Goal: Task Accomplishment & Management: Use online tool/utility

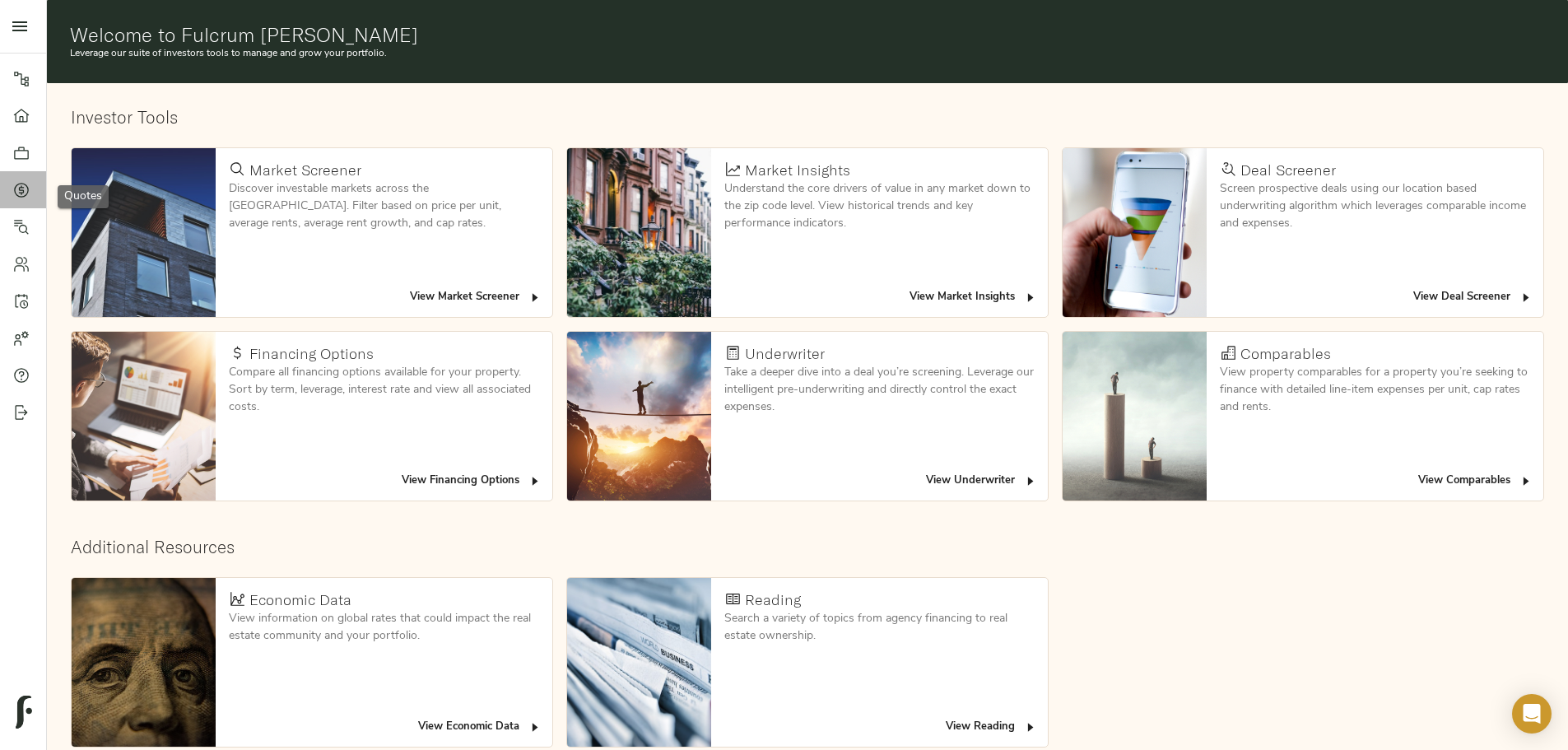
click at [29, 189] on div at bounding box center [29, 190] width 33 height 16
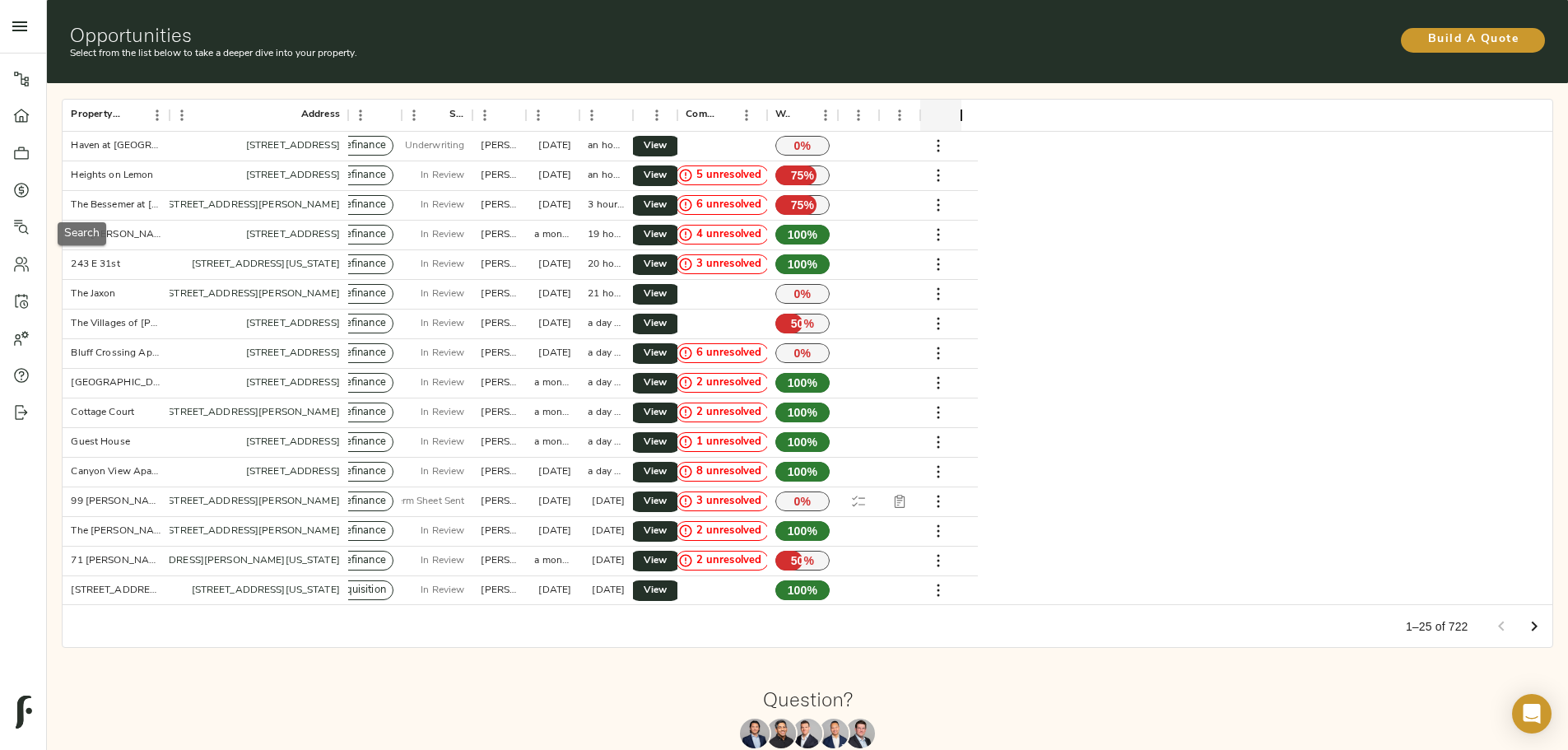
click at [17, 224] on icon at bounding box center [21, 227] width 15 height 15
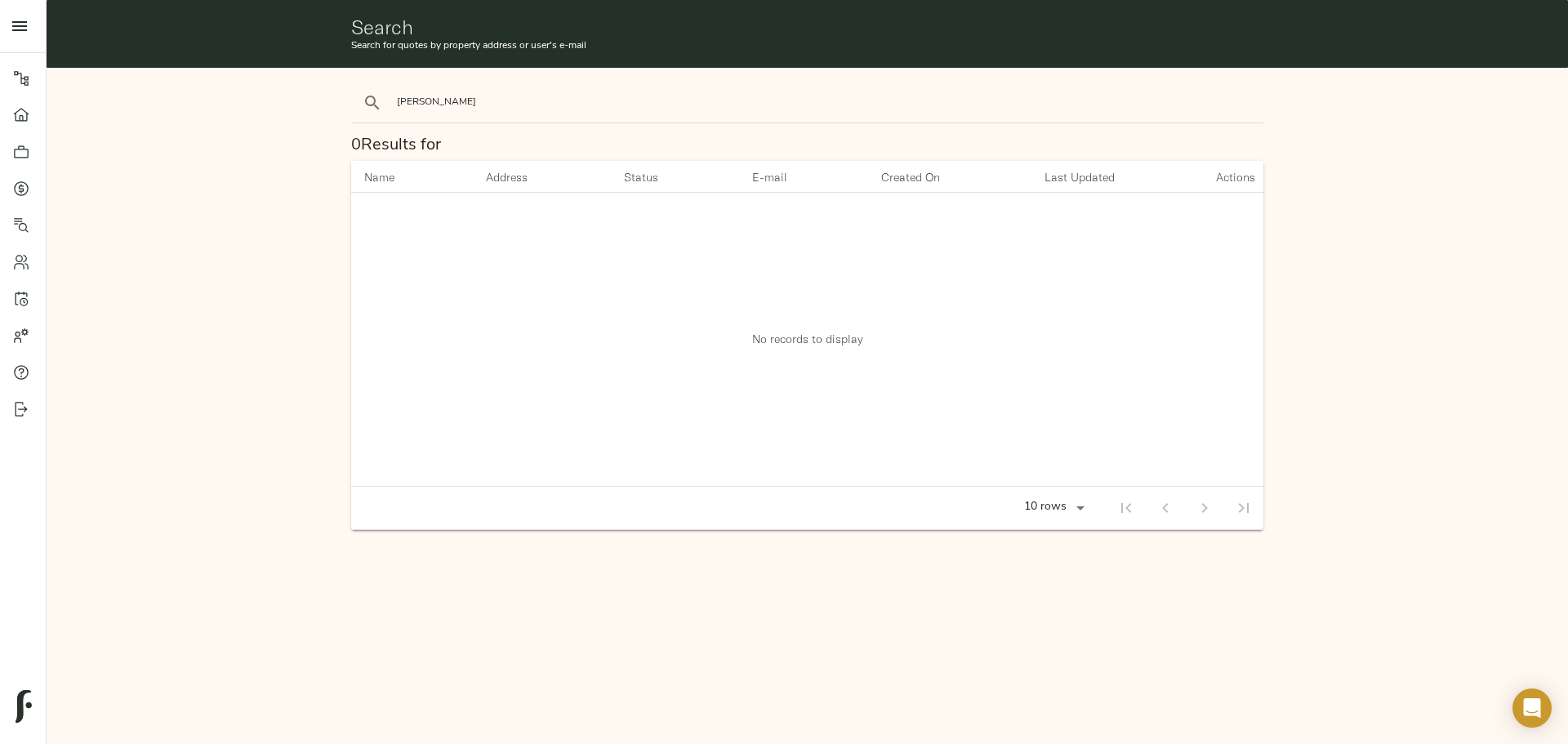
type input "bess"
click at [354, 85] on button "search" at bounding box center [372, 102] width 36 height 36
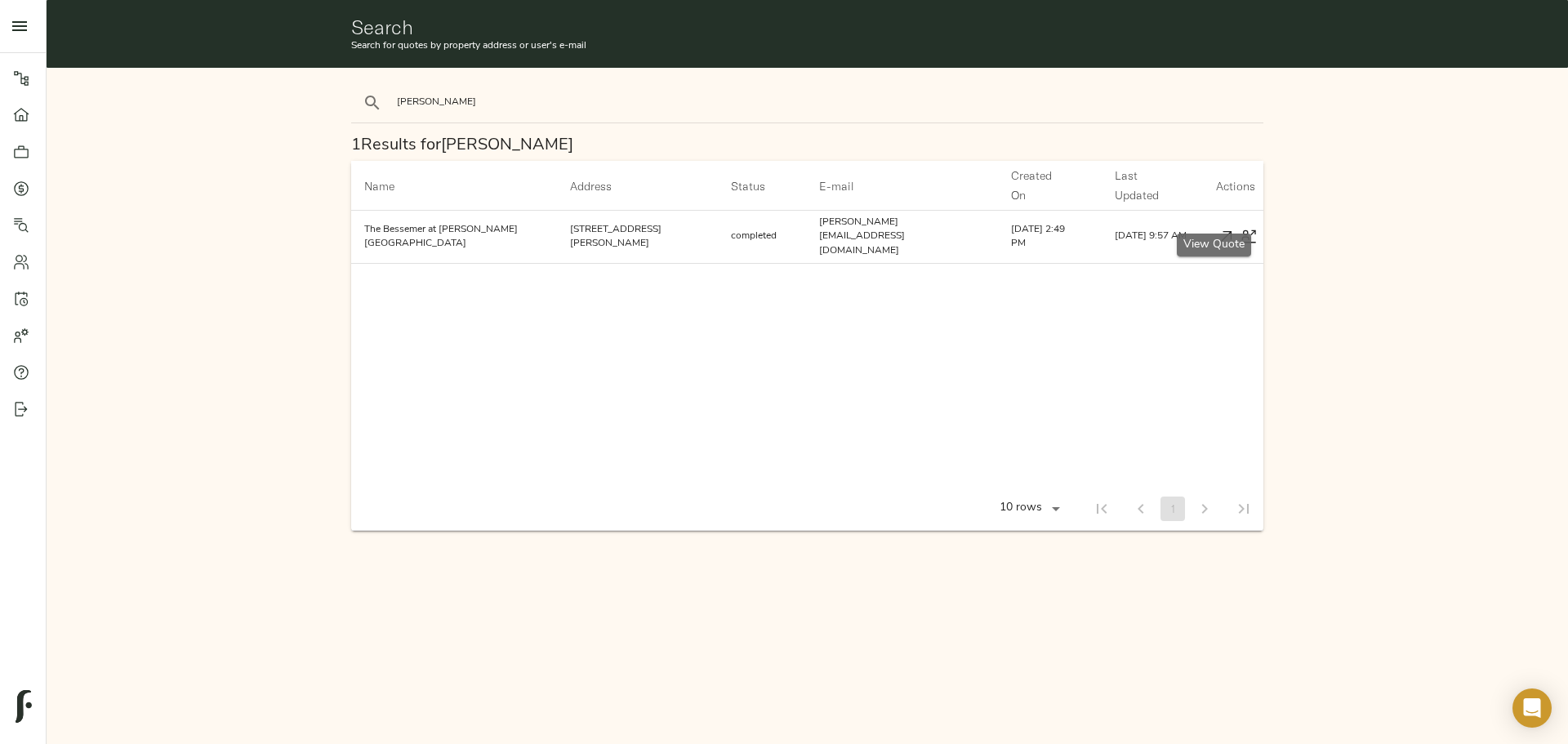
click at [1217, 228] on icon "button" at bounding box center [1225, 236] width 17 height 17
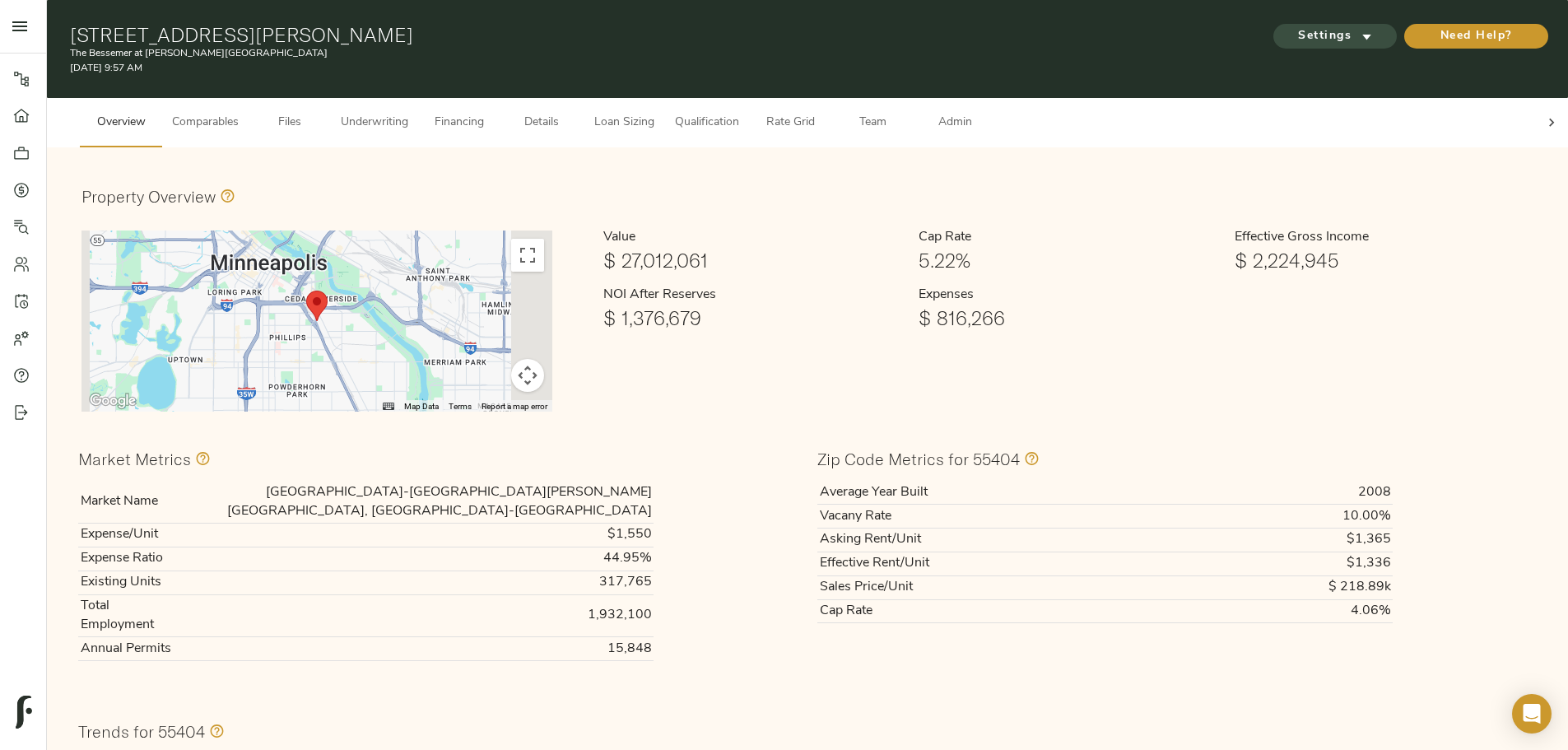
click at [1290, 29] on span "Settings" at bounding box center [1335, 37] width 91 height 20
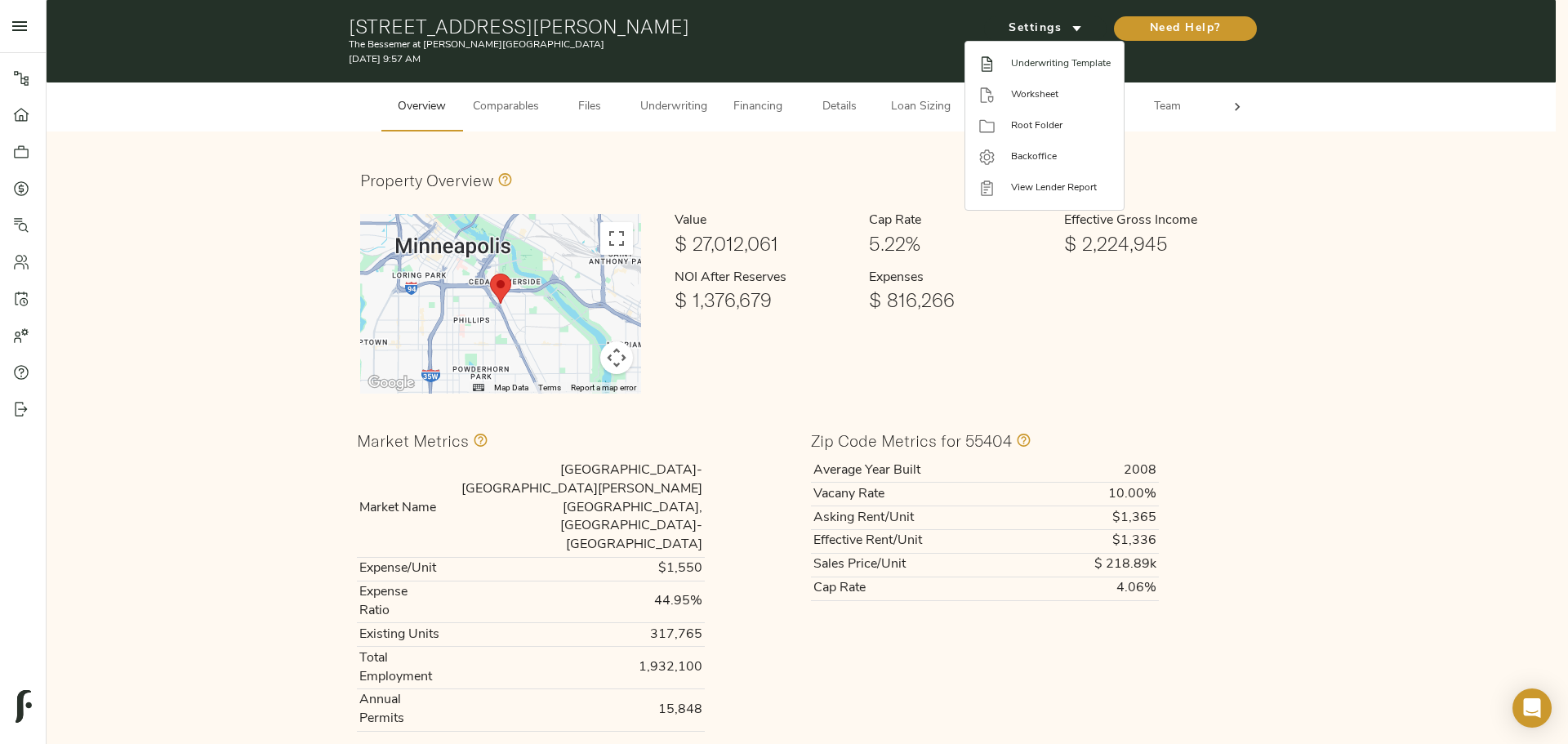
click at [1065, 71] on li "Underwriting Template" at bounding box center [1044, 64] width 158 height 31
click at [1062, 90] on span "Worksheet" at bounding box center [1061, 95] width 100 height 15
click at [1012, 65] on span "Underwriting Template" at bounding box center [1061, 64] width 100 height 15
